Goal: Check status: Check status

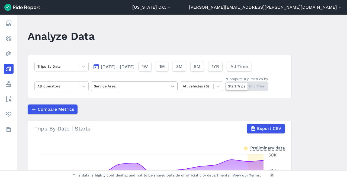
click at [169, 89] on div at bounding box center [172, 86] width 9 height 9
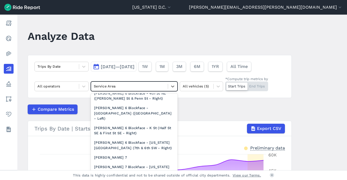
scroll to position [882, 0]
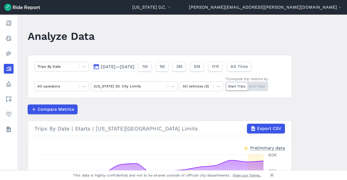
click at [131, 66] on span "[DATE]—[DATE]" at bounding box center [118, 66] width 34 height 5
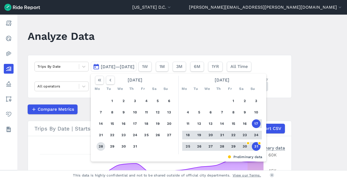
click at [99, 146] on button "28" at bounding box center [101, 146] width 9 height 9
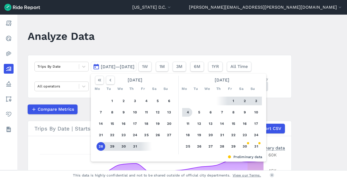
click at [184, 112] on button "4" at bounding box center [188, 112] width 9 height 9
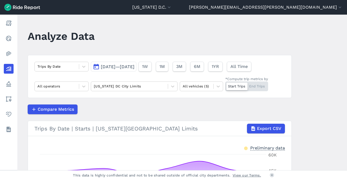
click at [254, 86] on div "Start Trips End Trips" at bounding box center [246, 87] width 43 height 10
click at [225, 85] on input "*Compute trip metrics by Start Trips End Trips" at bounding box center [225, 84] width 0 height 4
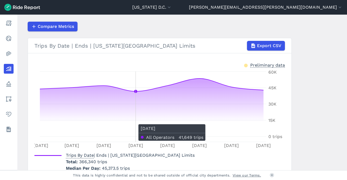
scroll to position [27, 0]
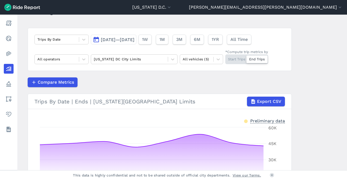
click at [134, 41] on span "Jul 28, 2025—Aug 4, 2025" at bounding box center [118, 39] width 34 height 5
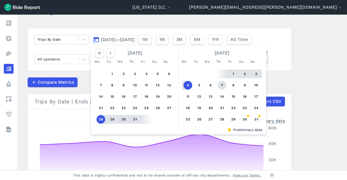
click at [221, 86] on button "7" at bounding box center [222, 85] width 9 height 9
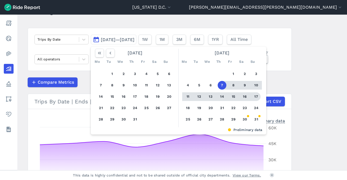
click at [255, 97] on button "17" at bounding box center [256, 96] width 9 height 9
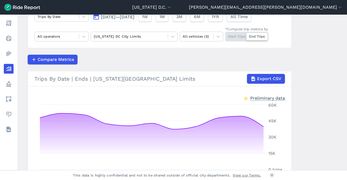
scroll to position [29, 0]
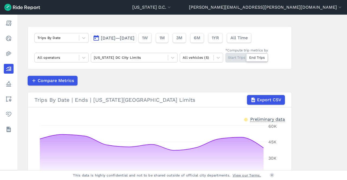
click at [134, 40] on span "Aug 7, 2025—Aug 17, 2025" at bounding box center [118, 38] width 34 height 5
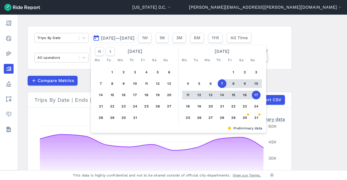
click at [186, 94] on button "11" at bounding box center [188, 95] width 9 height 9
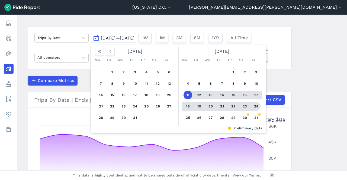
click at [257, 105] on button "24" at bounding box center [256, 106] width 9 height 9
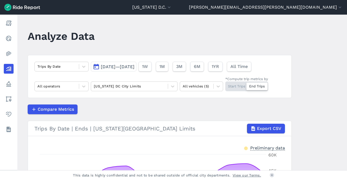
click at [134, 66] on span "Aug 11, 2025—Aug 24, 2025" at bounding box center [118, 66] width 34 height 5
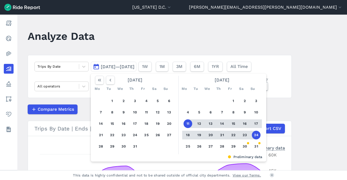
click at [134, 64] on span "Aug 11, 2025—Aug 24, 2025" at bounding box center [118, 66] width 34 height 5
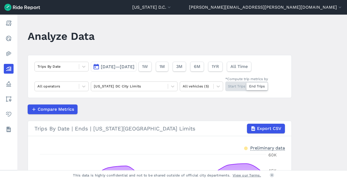
click at [134, 66] on span "Aug 11, 2025—Aug 24, 2025" at bounding box center [118, 66] width 34 height 5
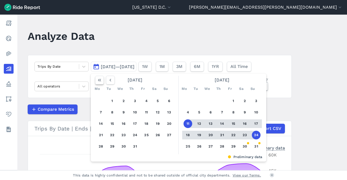
click at [100, 82] on icon "button" at bounding box center [99, 80] width 5 height 5
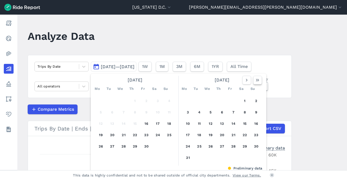
click at [256, 81] on icon "button" at bounding box center [257, 80] width 5 height 5
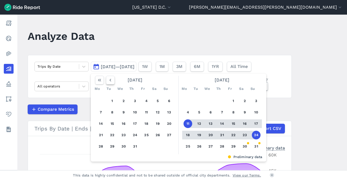
click at [108, 79] on icon "button" at bounding box center [110, 80] width 5 height 5
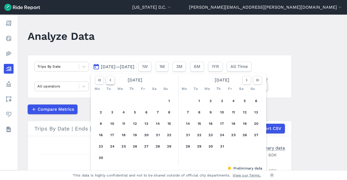
click at [108, 79] on icon "button" at bounding box center [110, 80] width 5 height 5
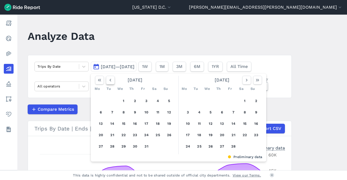
click at [108, 79] on icon "button" at bounding box center [110, 80] width 5 height 5
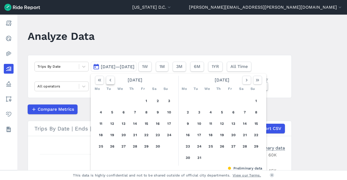
click at [108, 79] on icon "button" at bounding box center [110, 80] width 5 height 5
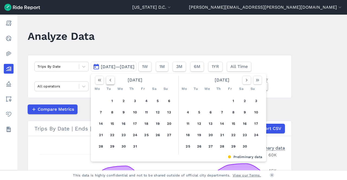
click at [108, 79] on icon "button" at bounding box center [110, 80] width 5 height 5
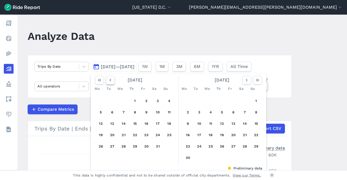
click at [108, 79] on icon "button" at bounding box center [110, 80] width 5 height 5
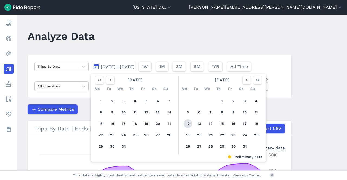
click at [186, 122] on button "12" at bounding box center [188, 124] width 9 height 9
click at [255, 121] on button "18" at bounding box center [256, 124] width 9 height 9
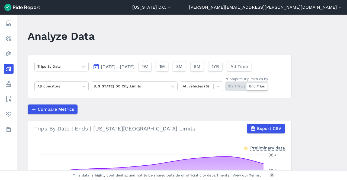
click at [134, 69] on span "[DATE]—[DATE]" at bounding box center [118, 66] width 34 height 5
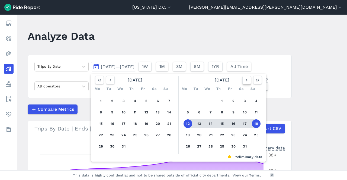
click at [247, 83] on button "button" at bounding box center [246, 80] width 9 height 9
click at [247, 82] on icon "button" at bounding box center [246, 80] width 5 height 5
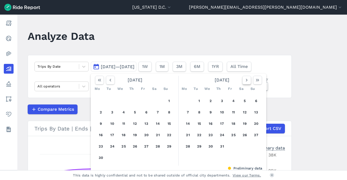
click at [247, 82] on icon "button" at bounding box center [246, 80] width 5 height 5
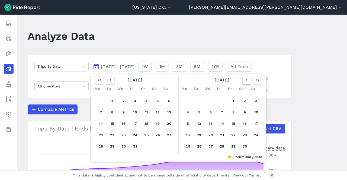
click at [247, 82] on icon "button" at bounding box center [246, 80] width 5 height 5
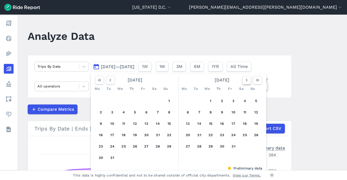
click at [247, 82] on icon "button" at bounding box center [246, 80] width 5 height 5
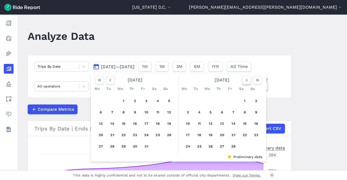
click at [247, 82] on icon "button" at bounding box center [246, 80] width 5 height 5
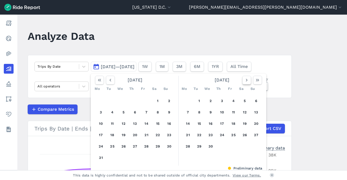
click at [247, 82] on icon "button" at bounding box center [246, 80] width 5 height 5
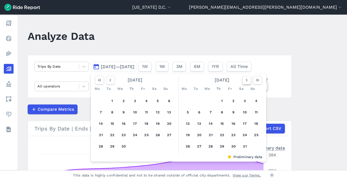
click at [247, 82] on icon "button" at bounding box center [246, 80] width 5 height 5
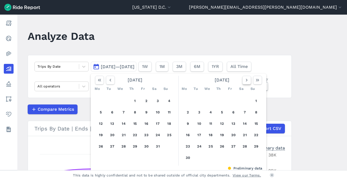
click at [247, 82] on icon "button" at bounding box center [246, 80] width 5 height 5
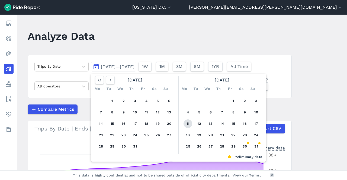
click at [186, 123] on button "11" at bounding box center [188, 124] width 9 height 9
click at [257, 123] on button "17" at bounding box center [256, 124] width 9 height 9
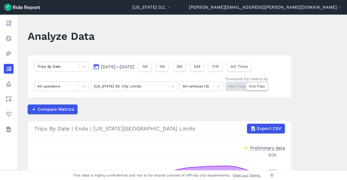
click at [124, 70] on button "[DATE]—[DATE]" at bounding box center [114, 67] width 46 height 10
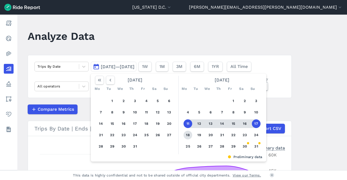
click at [190, 136] on button "18" at bounding box center [188, 135] width 9 height 9
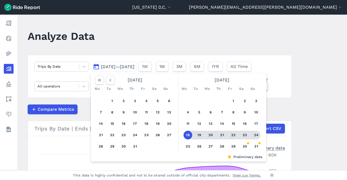
click at [252, 134] on button "24" at bounding box center [256, 135] width 9 height 9
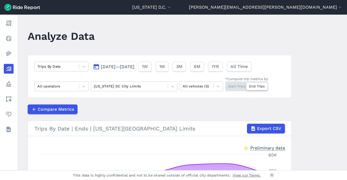
click at [134, 64] on span "[DATE]—[DATE]" at bounding box center [118, 66] width 34 height 5
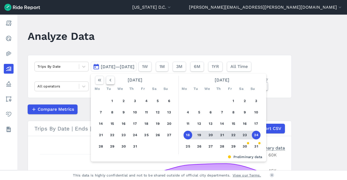
click at [110, 80] on use "button" at bounding box center [111, 80] width 2 height 3
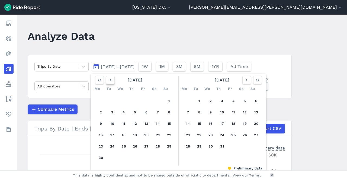
click at [110, 80] on use "button" at bounding box center [111, 80] width 2 height 3
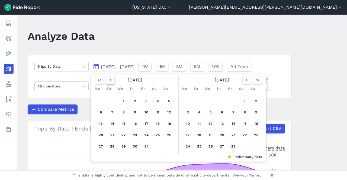
click at [110, 80] on use "button" at bounding box center [111, 80] width 2 height 3
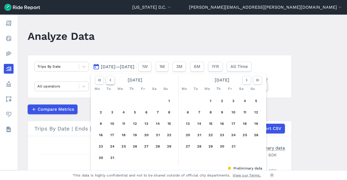
click at [110, 80] on use "button" at bounding box center [111, 80] width 2 height 3
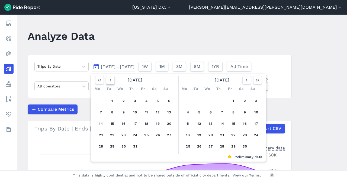
click at [110, 80] on use "button" at bounding box center [111, 80] width 2 height 3
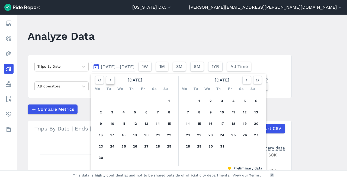
click at [110, 80] on use "button" at bounding box center [111, 80] width 2 height 3
click at [101, 136] on button "19" at bounding box center [101, 135] width 9 height 9
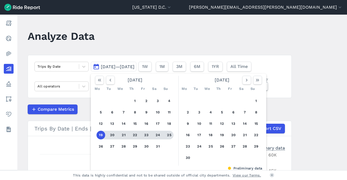
click at [168, 134] on button "25" at bounding box center [169, 135] width 9 height 9
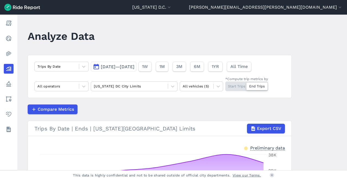
click at [127, 69] on span "[DATE]—[DATE]" at bounding box center [118, 66] width 34 height 5
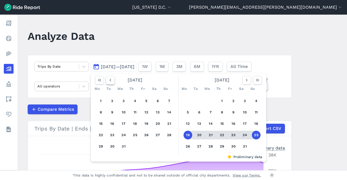
click at [108, 82] on icon "button" at bounding box center [110, 80] width 5 height 5
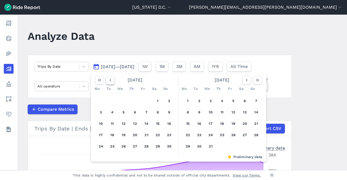
click at [111, 80] on icon "button" at bounding box center [110, 80] width 5 height 5
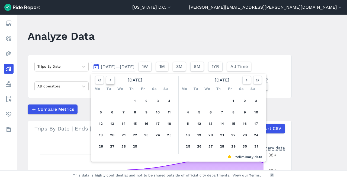
click at [111, 80] on icon "button" at bounding box center [110, 80] width 5 height 5
click at [245, 79] on icon "button" at bounding box center [246, 80] width 5 height 5
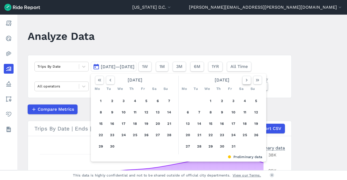
click at [245, 79] on icon "button" at bounding box center [246, 80] width 5 height 5
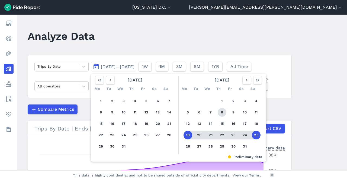
click at [221, 111] on button "8" at bounding box center [222, 112] width 9 height 9
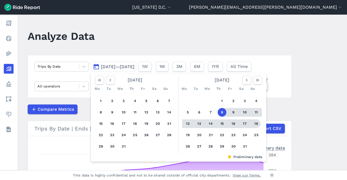
click at [253, 123] on button "18" at bounding box center [256, 124] width 9 height 9
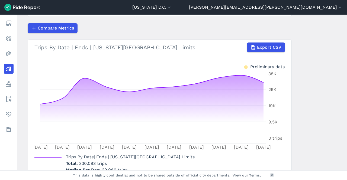
scroll to position [108, 0]
